Goal: Transaction & Acquisition: Subscribe to service/newsletter

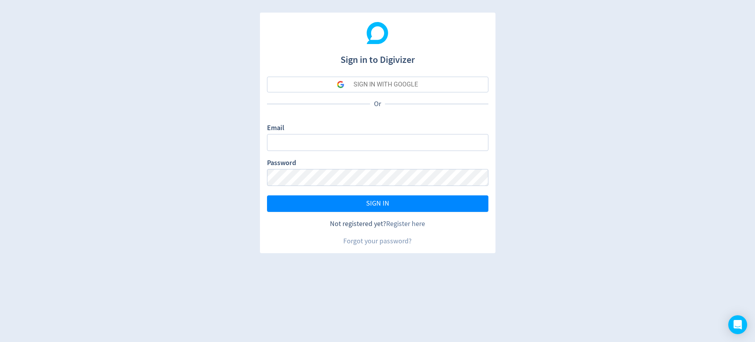
click at [406, 224] on link "Register here" at bounding box center [405, 224] width 39 height 9
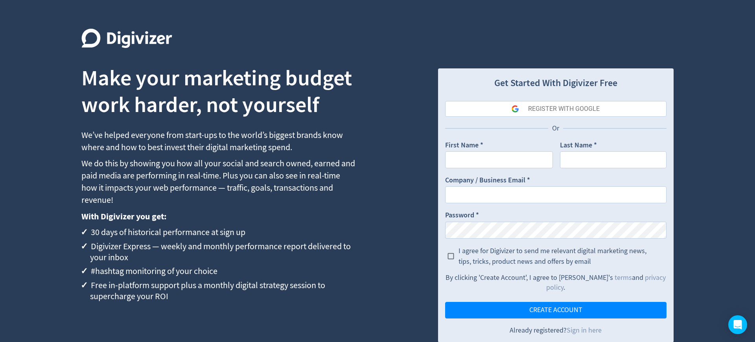
click at [564, 109] on div "REGISTER WITH GOOGLE" at bounding box center [564, 109] width 72 height 16
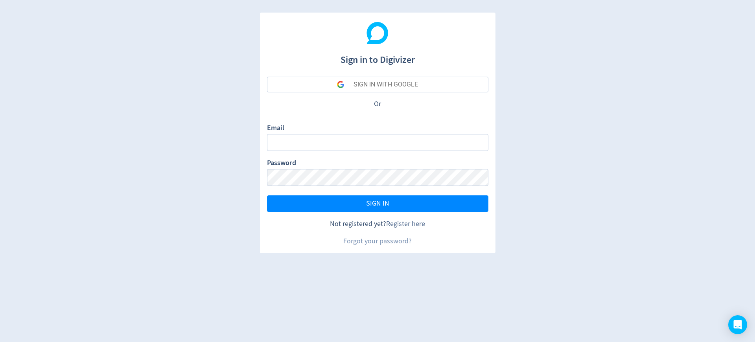
click at [406, 224] on link "Register here" at bounding box center [405, 224] width 39 height 9
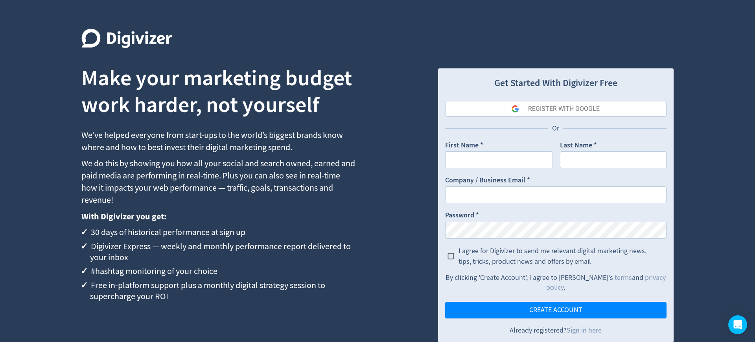
click at [564, 109] on div "REGISTER WITH GOOGLE" at bounding box center [564, 109] width 72 height 16
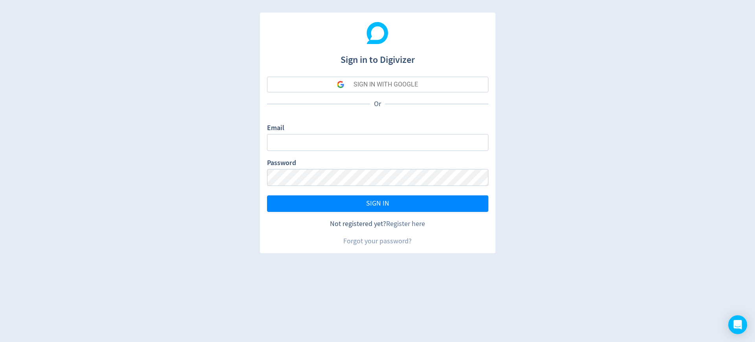
click at [406, 224] on link "Register here" at bounding box center [405, 224] width 39 height 9
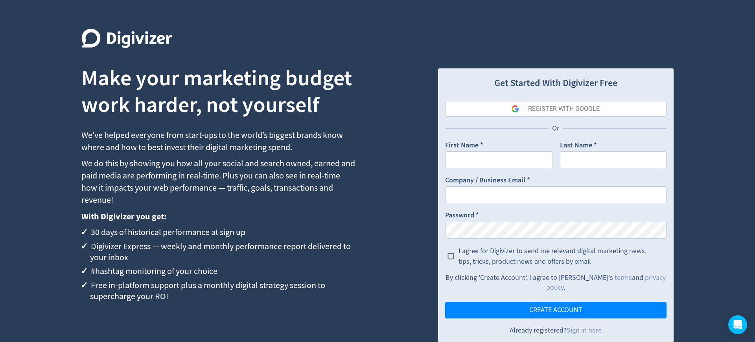
click at [564, 109] on div "REGISTER WITH GOOGLE" at bounding box center [564, 109] width 72 height 16
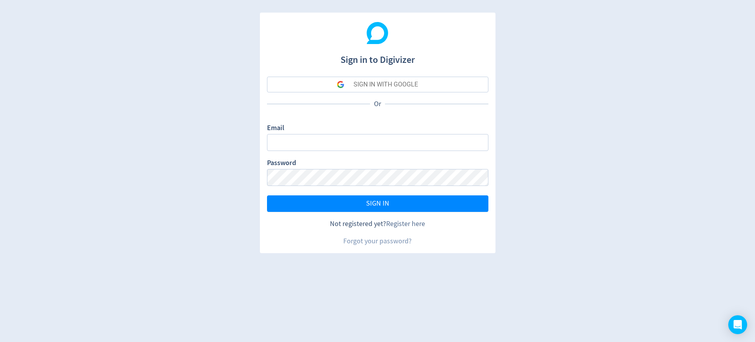
click at [406, 224] on link "Register here" at bounding box center [405, 224] width 39 height 9
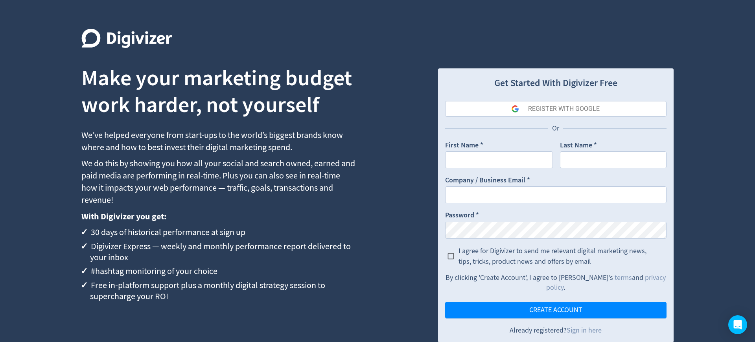
click at [564, 109] on div "REGISTER WITH GOOGLE" at bounding box center [564, 109] width 72 height 16
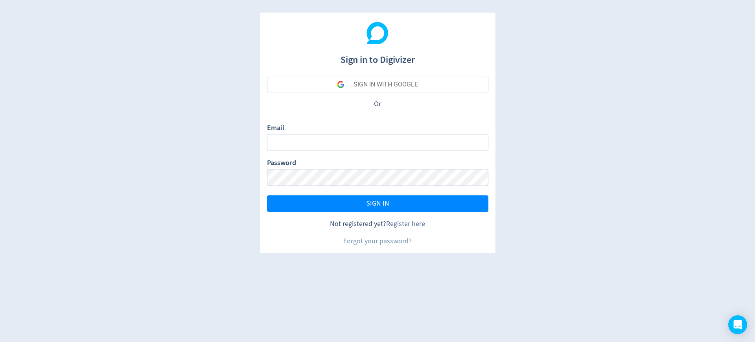
click at [406, 224] on link "Register here" at bounding box center [405, 224] width 39 height 9
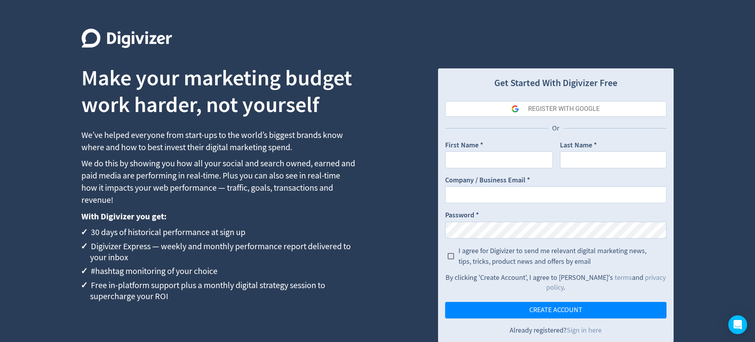
click at [564, 109] on div "REGISTER WITH GOOGLE" at bounding box center [564, 109] width 72 height 16
